Goal: Information Seeking & Learning: Learn about a topic

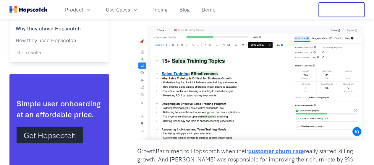
scroll to position [118, 0]
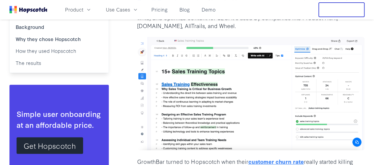
click at [259, 81] on img at bounding box center [251, 94] width 228 height 114
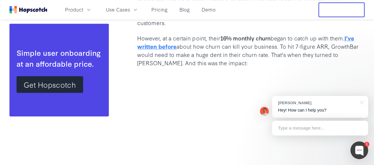
scroll to position [326, 0]
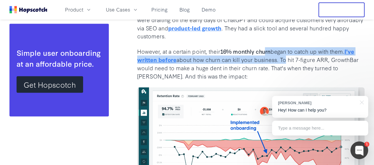
drag, startPoint x: 271, startPoint y: 46, endPoint x: 284, endPoint y: 49, distance: 13.5
click at [284, 49] on p "However, at a certain point, their 16% monthly churn began to catch up with the…" at bounding box center [251, 63] width 228 height 33
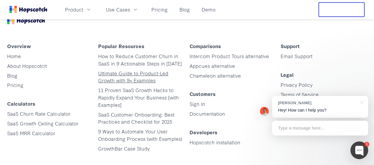
scroll to position [1746, 0]
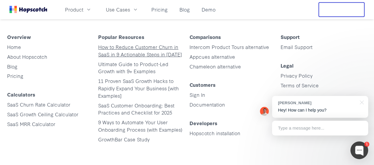
click at [129, 46] on link "How to Reduce Customer Churn in SaaS in 9 Actionable Steps in [DATE]" at bounding box center [140, 51] width 84 height 14
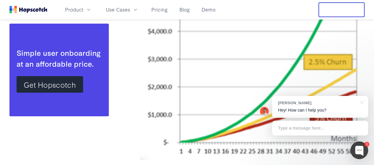
scroll to position [1154, 0]
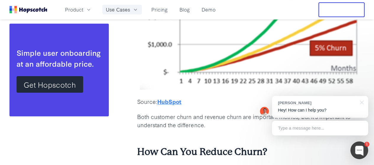
click at [142, 7] on button "Use Cases" at bounding box center [122, 10] width 40 height 10
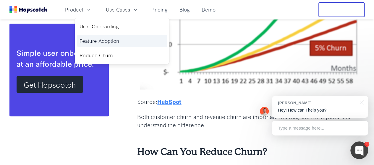
click at [131, 43] on link "Feature Adoption" at bounding box center [122, 41] width 90 height 12
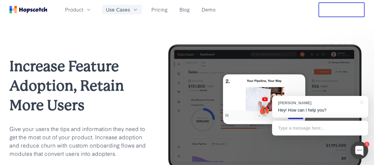
click at [130, 12] on span "Use Cases" at bounding box center [118, 9] width 24 height 7
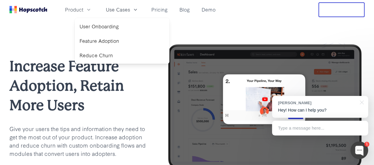
click at [252, 31] on div "Increase Feature Adoption, Retain More Users Give your users the tips and infor…" at bounding box center [187, 108] width 374 height 176
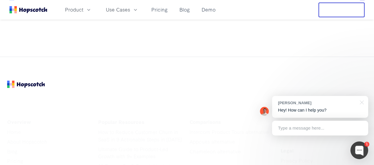
scroll to position [1717, 0]
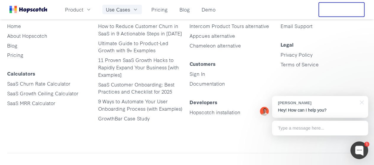
click at [130, 10] on span "Use Cases" at bounding box center [118, 9] width 24 height 7
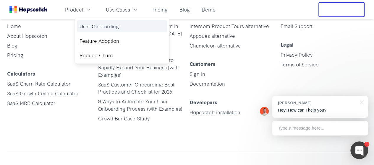
click at [123, 24] on link "User Onboarding" at bounding box center [122, 26] width 90 height 12
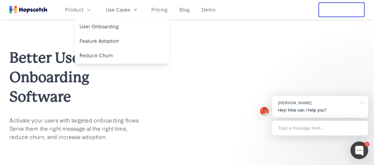
scroll to position [30, 0]
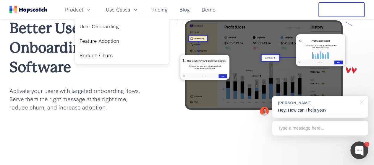
click at [154, 123] on div "Better User Onboarding Software Activate your users with targeted onboarding fl…" at bounding box center [187, 65] width 374 height 151
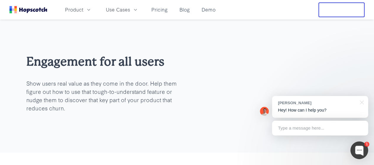
scroll to position [296, 0]
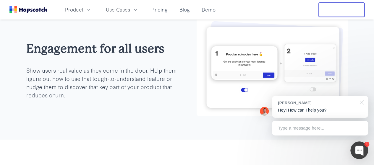
click at [362, 102] on div at bounding box center [361, 102] width 15 height 12
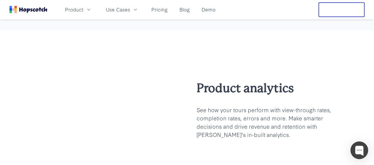
scroll to position [799, 0]
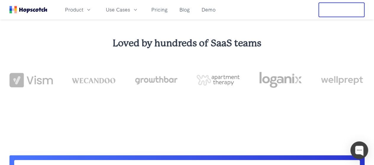
scroll to position [1273, 0]
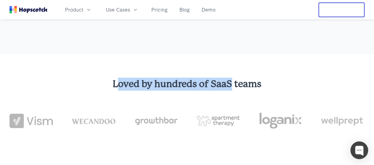
drag, startPoint x: 124, startPoint y: 84, endPoint x: 231, endPoint y: 85, distance: 107.5
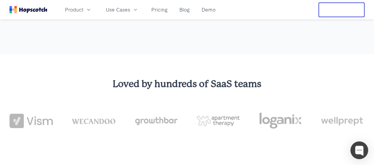
click at [130, 7] on span "Use Cases" at bounding box center [118, 9] width 24 height 7
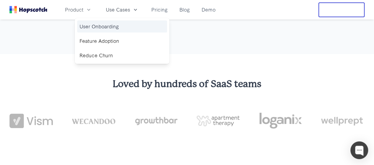
click at [132, 29] on link "User Onboarding" at bounding box center [122, 26] width 90 height 12
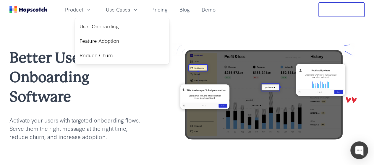
click at [178, 131] on img at bounding box center [265, 94] width 200 height 103
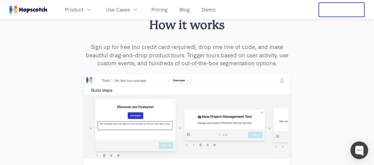
scroll to position [1066, 0]
